Goal: Information Seeking & Learning: Learn about a topic

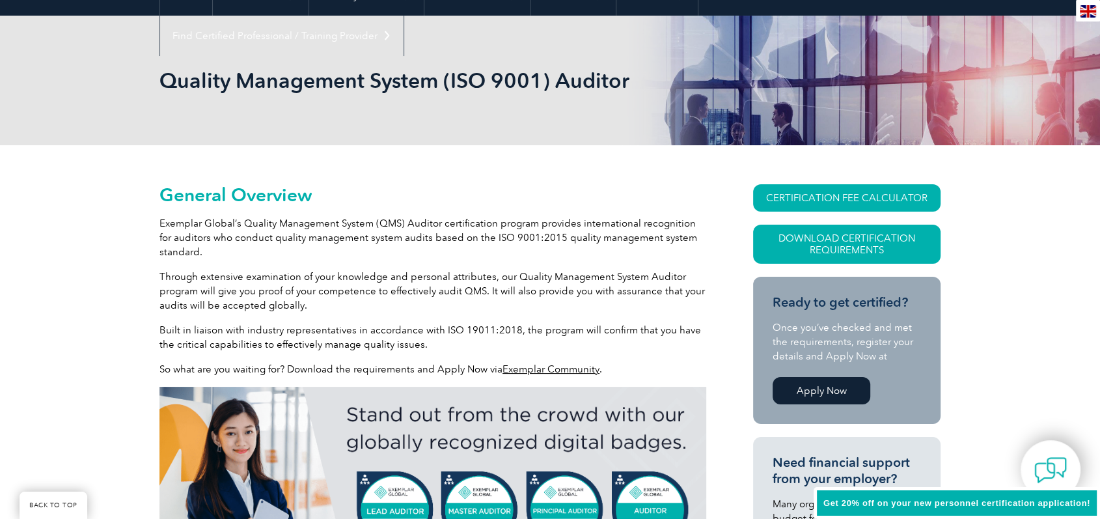
scroll to position [147, 0]
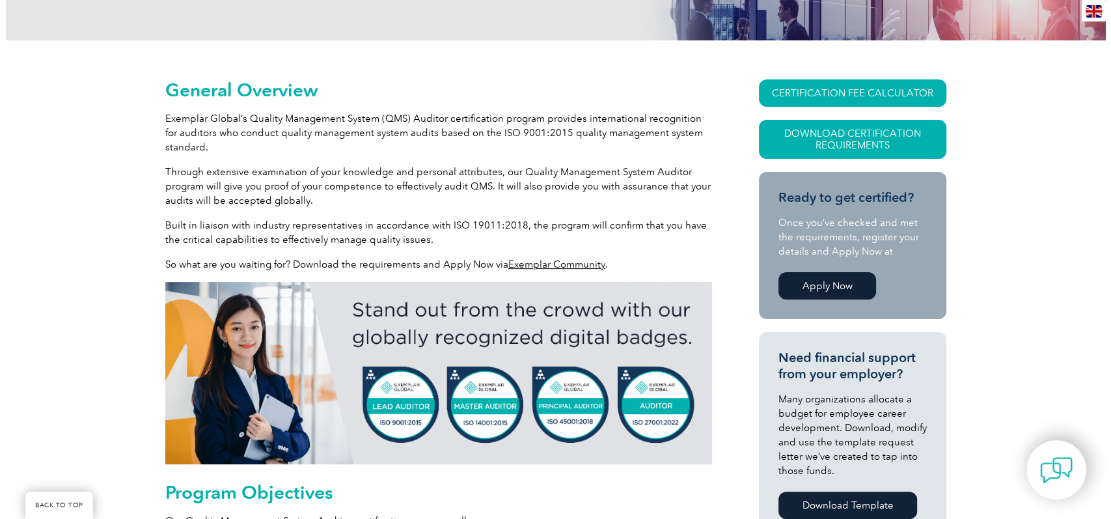
scroll to position [289, 0]
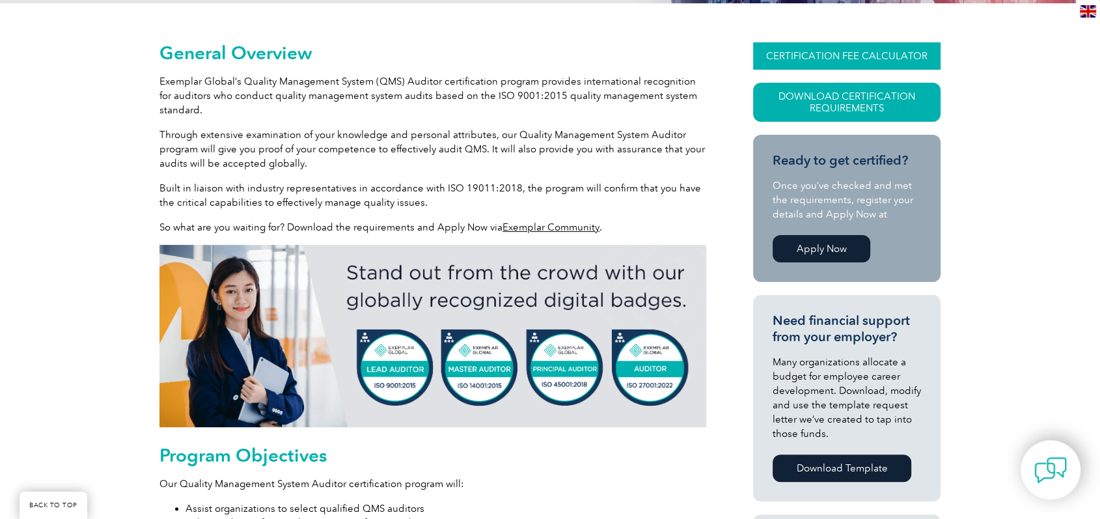
click at [835, 53] on link "CERTIFICATION FEE CALCULATOR" at bounding box center [846, 55] width 187 height 27
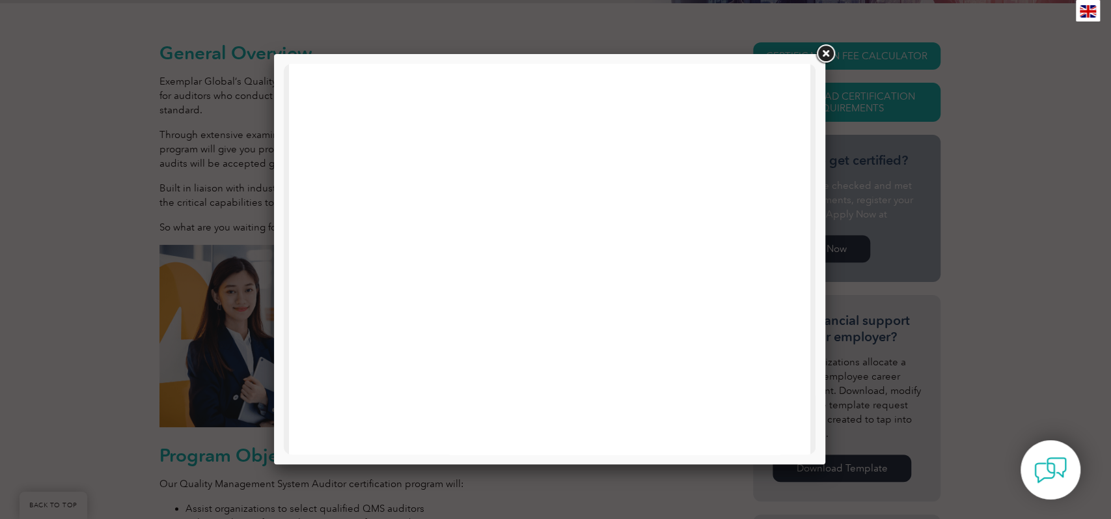
scroll to position [0, 0]
click at [820, 53] on link at bounding box center [824, 53] width 23 height 23
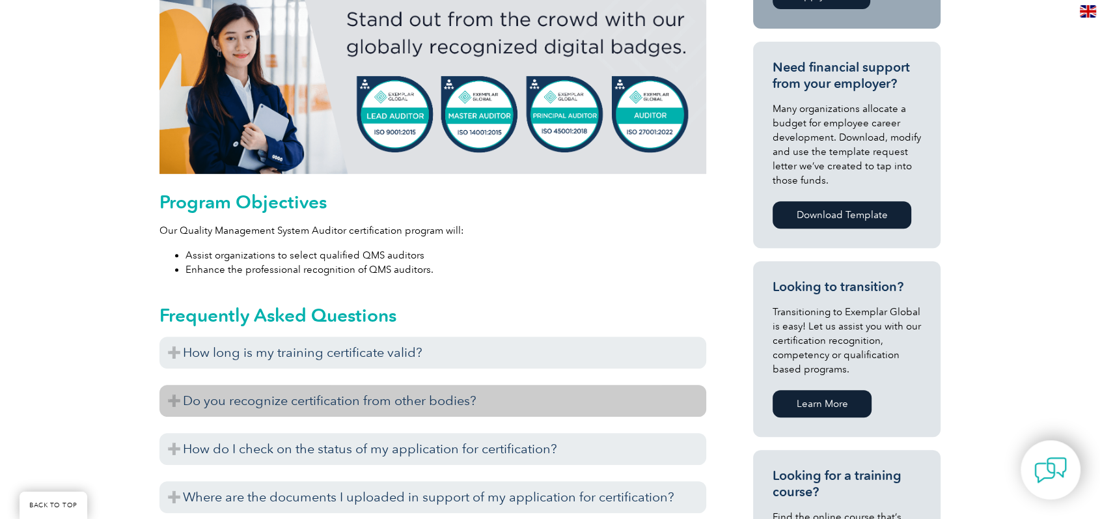
scroll to position [578, 0]
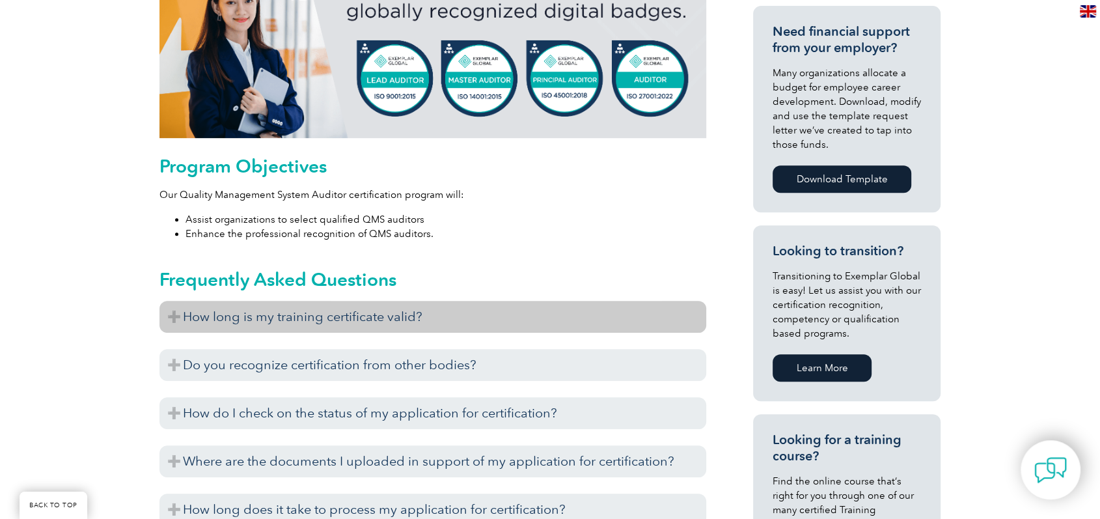
click at [686, 318] on h3 "How long is my training certificate valid?" at bounding box center [432, 317] width 547 height 32
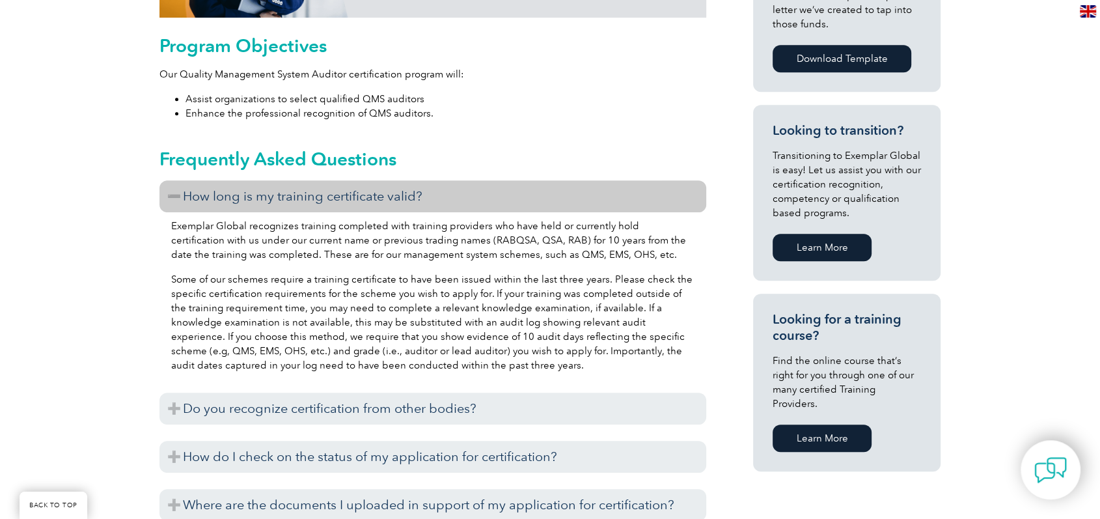
scroll to position [723, 0]
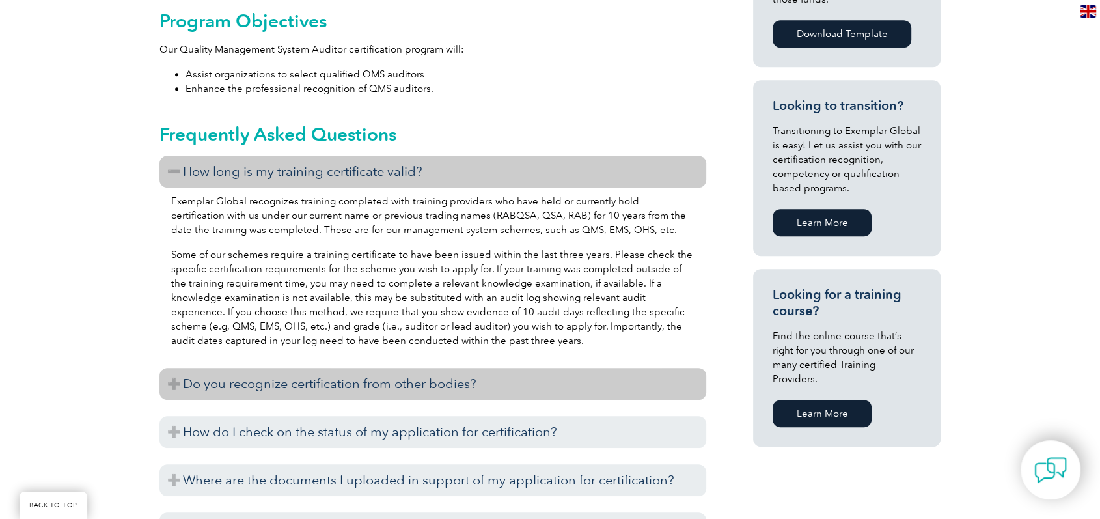
click at [502, 389] on h3 "Do you recognize certification from other bodies?" at bounding box center [432, 384] width 547 height 32
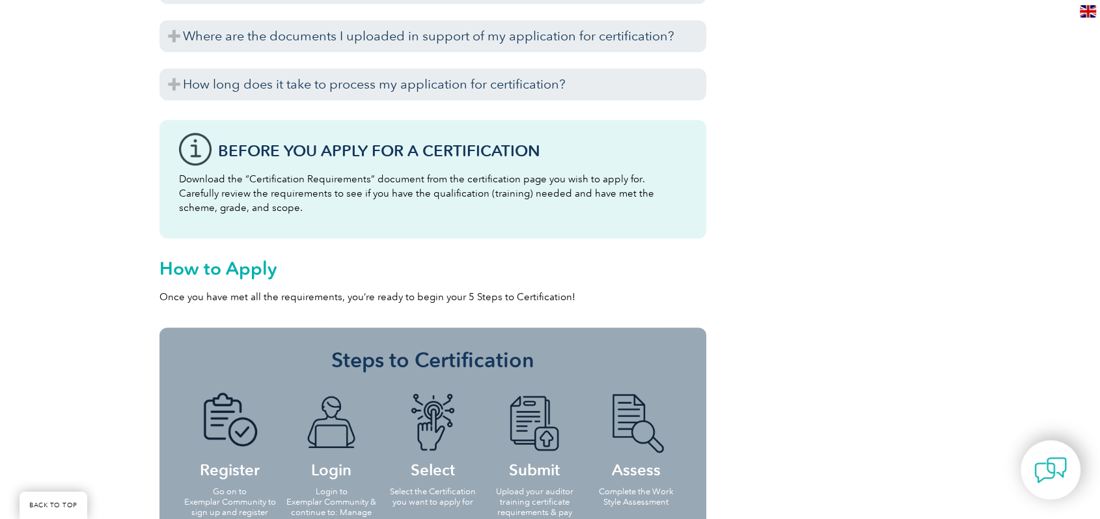
scroll to position [1301, 0]
